Goal: Transaction & Acquisition: Purchase product/service

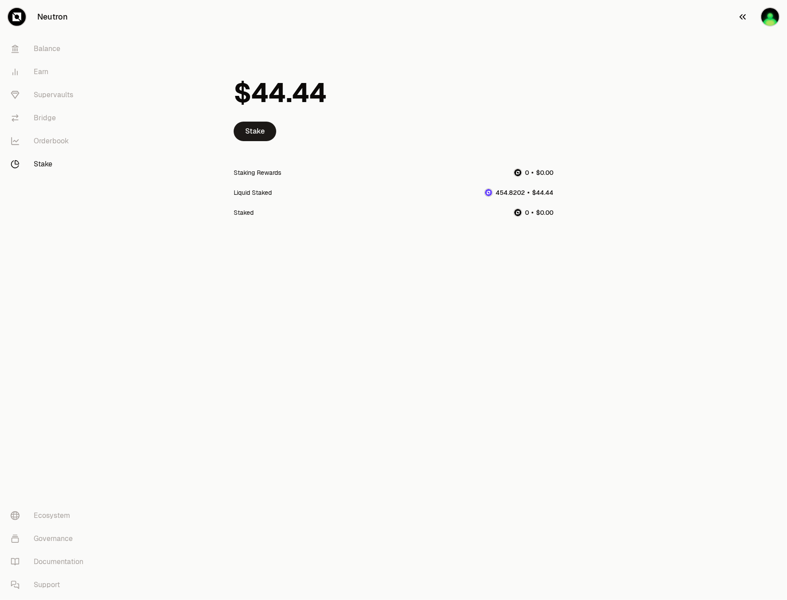
click at [771, 14] on img "button" at bounding box center [770, 17] width 18 height 18
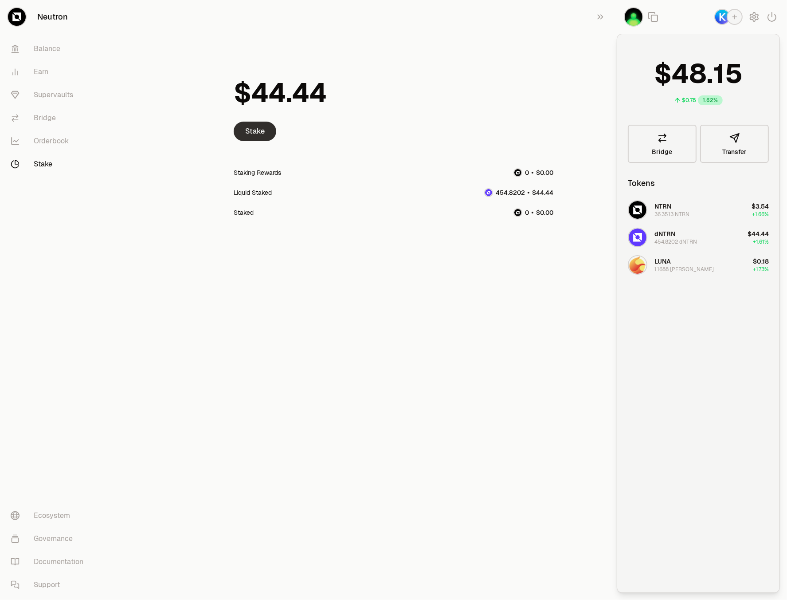
click at [254, 129] on link "Stake" at bounding box center [255, 132] width 43 height 20
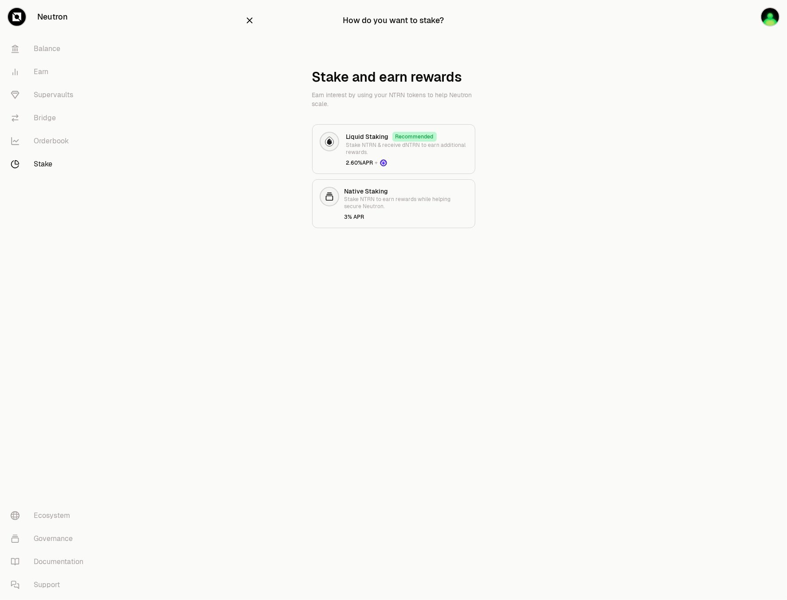
click at [247, 19] on icon "button" at bounding box center [250, 21] width 6 height 6
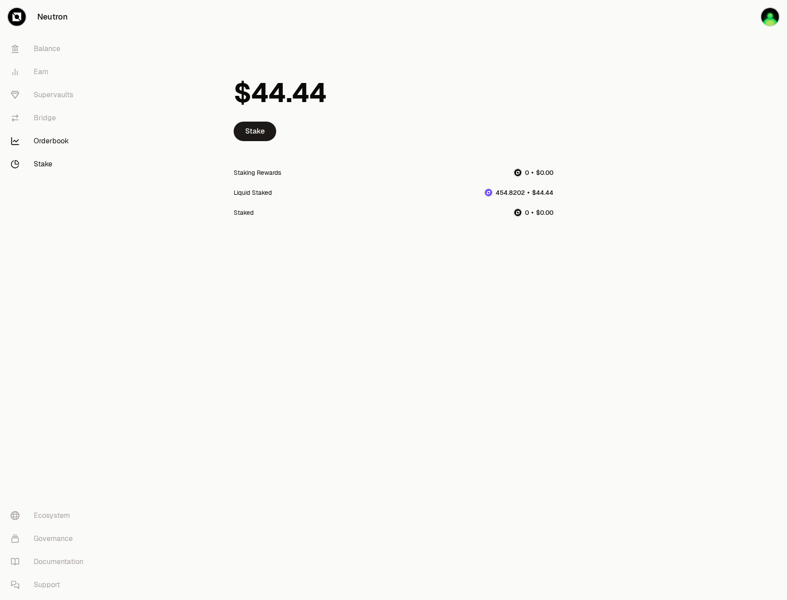
click at [39, 139] on link "Orderbook" at bounding box center [50, 140] width 92 height 23
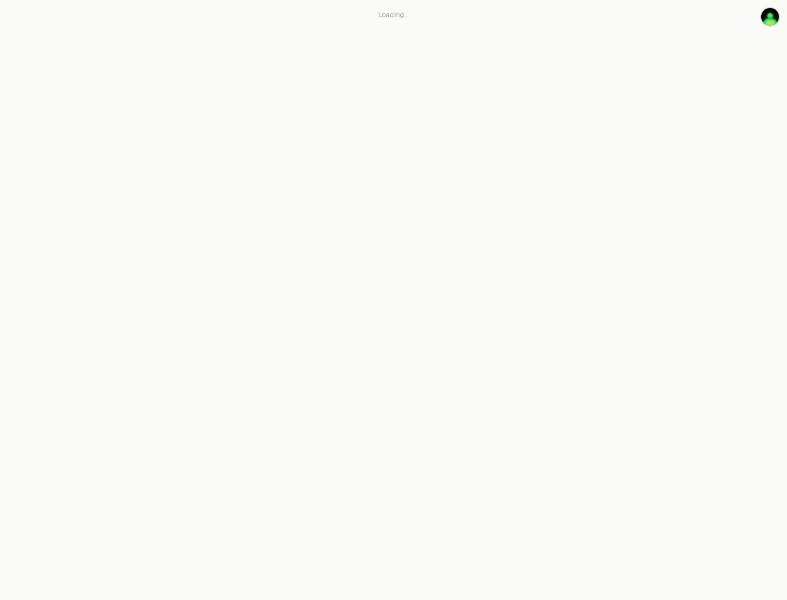
click at [39, 139] on div "Neutron Balance Earn Supervaults Bridge Orderbook Stake Ecosystem Governance Do…" at bounding box center [393, 300] width 787 height 600
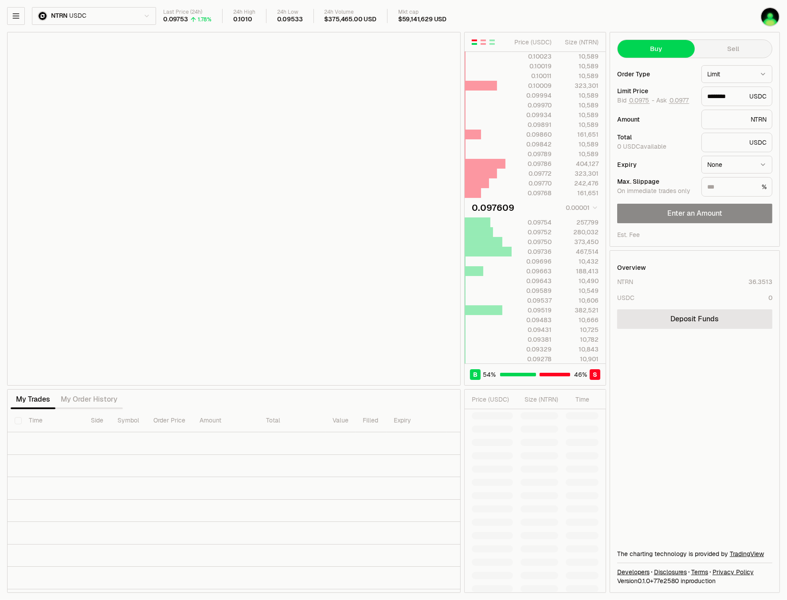
type input "********"
